Goal: Navigation & Orientation: Go to known website

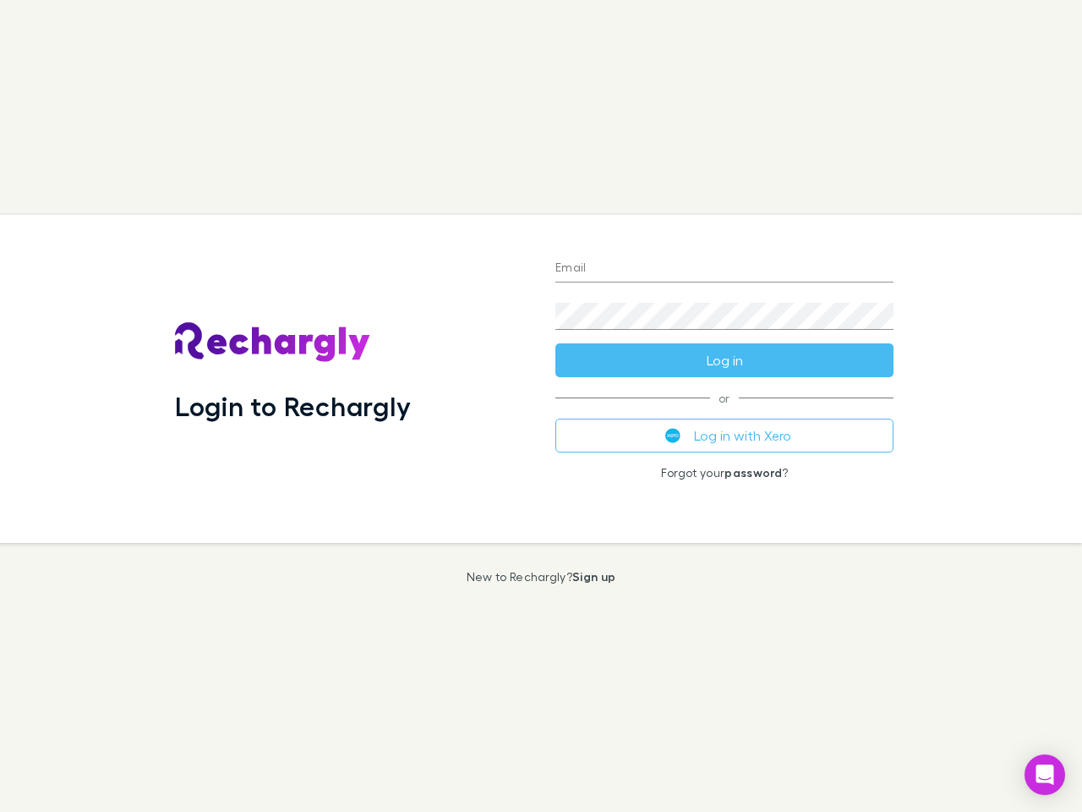
click at [541, 406] on div "Login to Rechargly" at bounding box center [352, 379] width 381 height 328
click at [725, 269] on input "Email" at bounding box center [725, 268] width 338 height 27
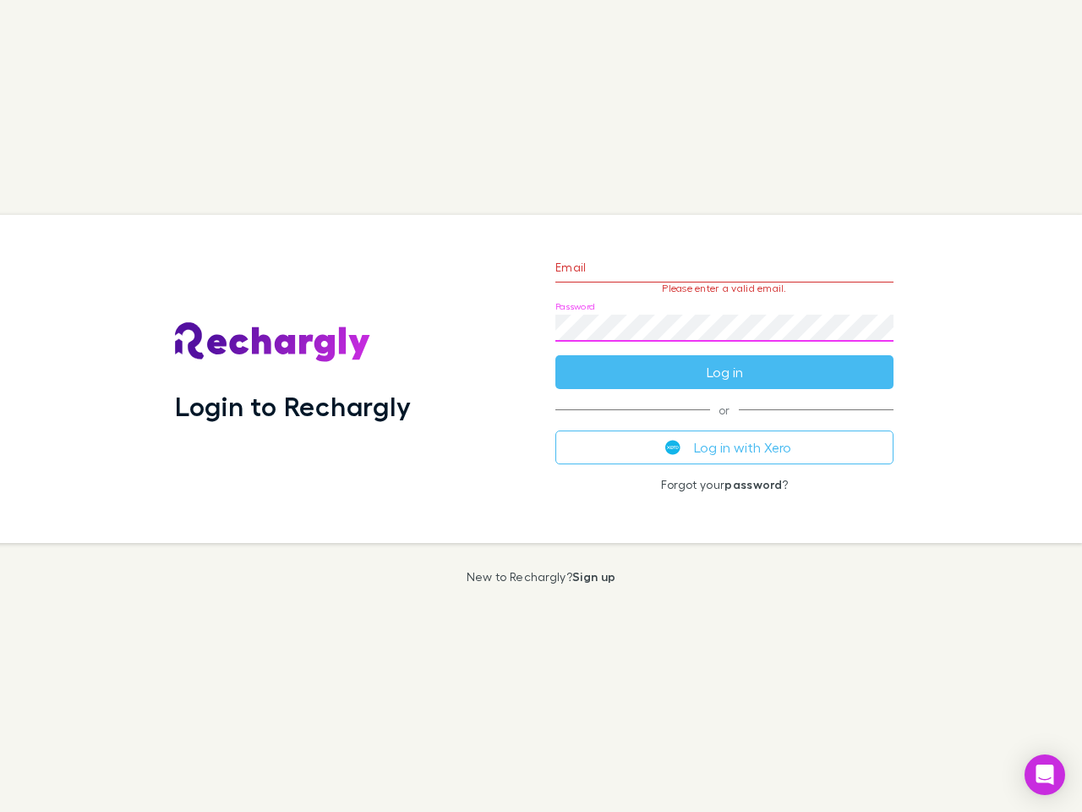
click at [725, 360] on form "Email Please enter a valid email. Password Log in" at bounding box center [725, 315] width 338 height 147
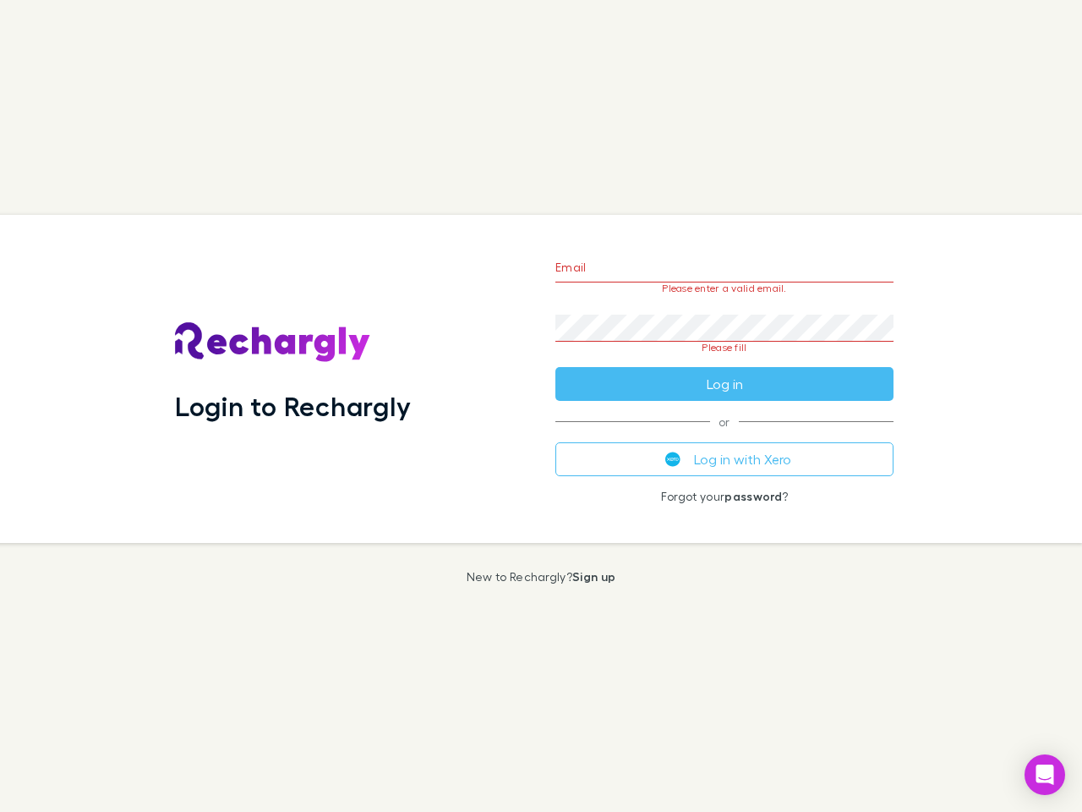
click at [725, 436] on div "Email Please enter a valid email. Password Please fill Log in or Log in with Xe…" at bounding box center [724, 379] width 365 height 328
click at [1045, 775] on icon "Open Intercom Messenger" at bounding box center [1046, 774] width 18 height 20
